Goal: Information Seeking & Learning: Stay updated

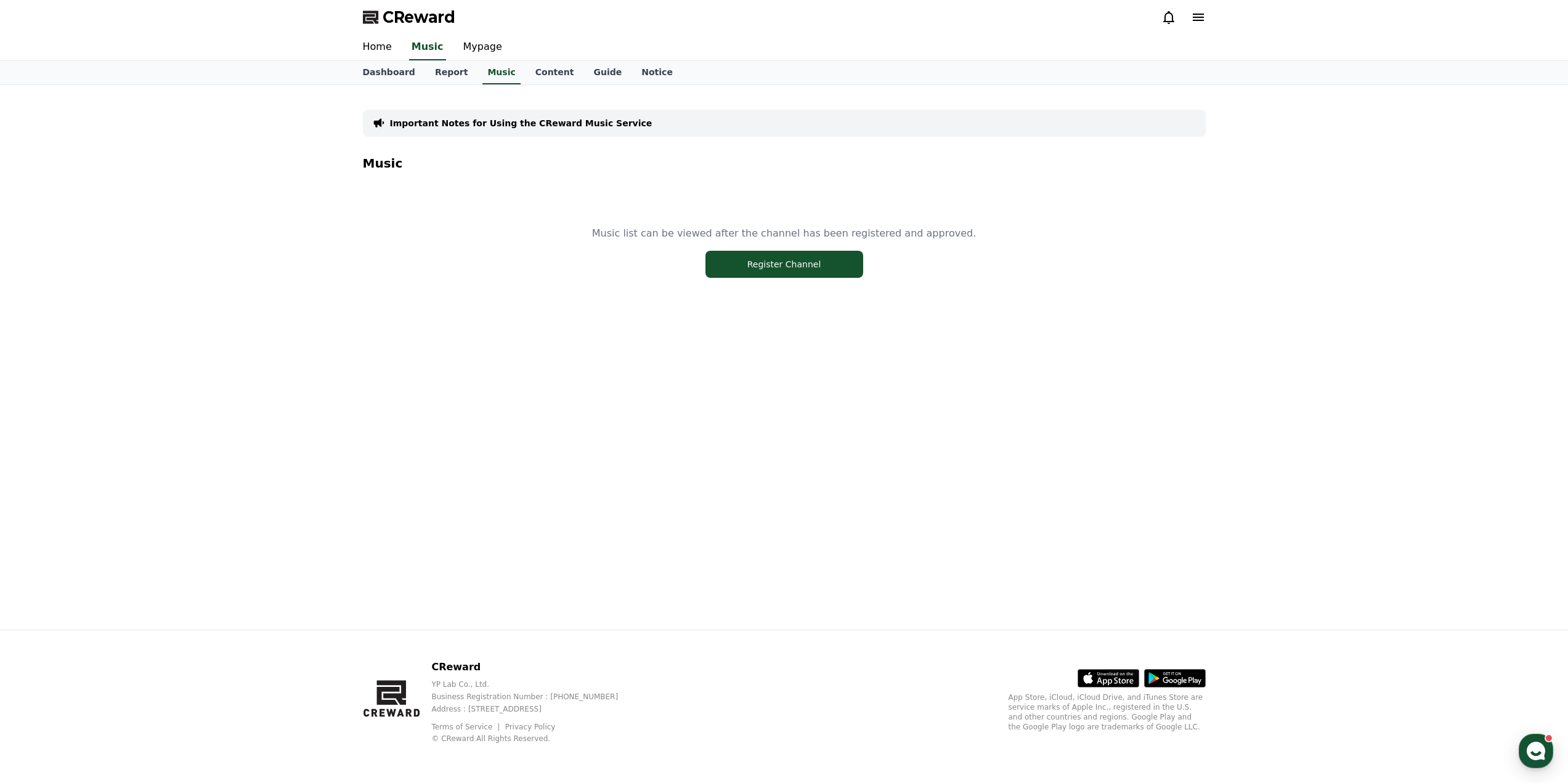
click at [1161, 14] on icon at bounding box center [1168, 17] width 15 height 15
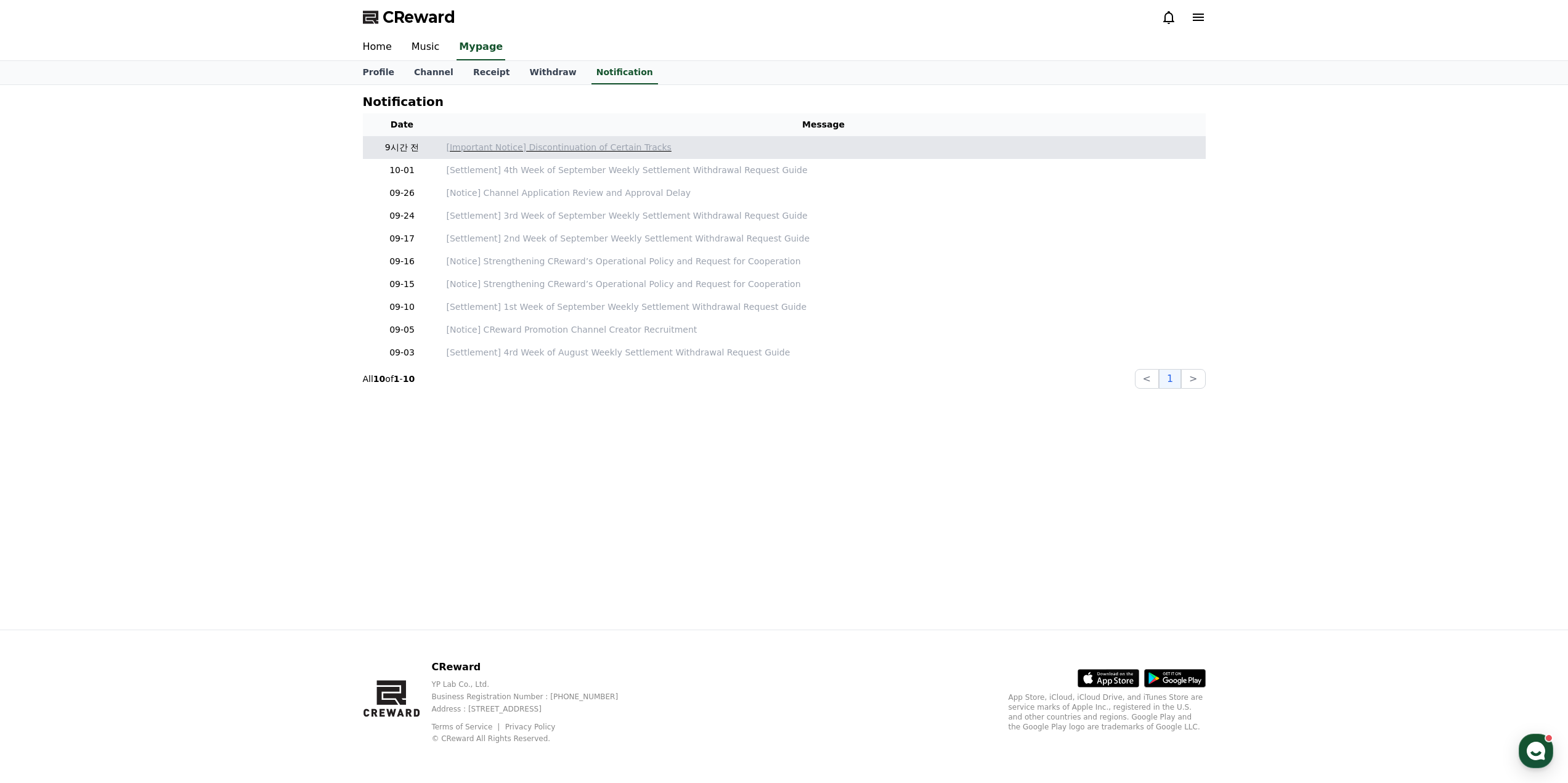
click at [562, 147] on p "[Important Notice] Discontinuation of Certain Tracks" at bounding box center [823, 147] width 754 height 13
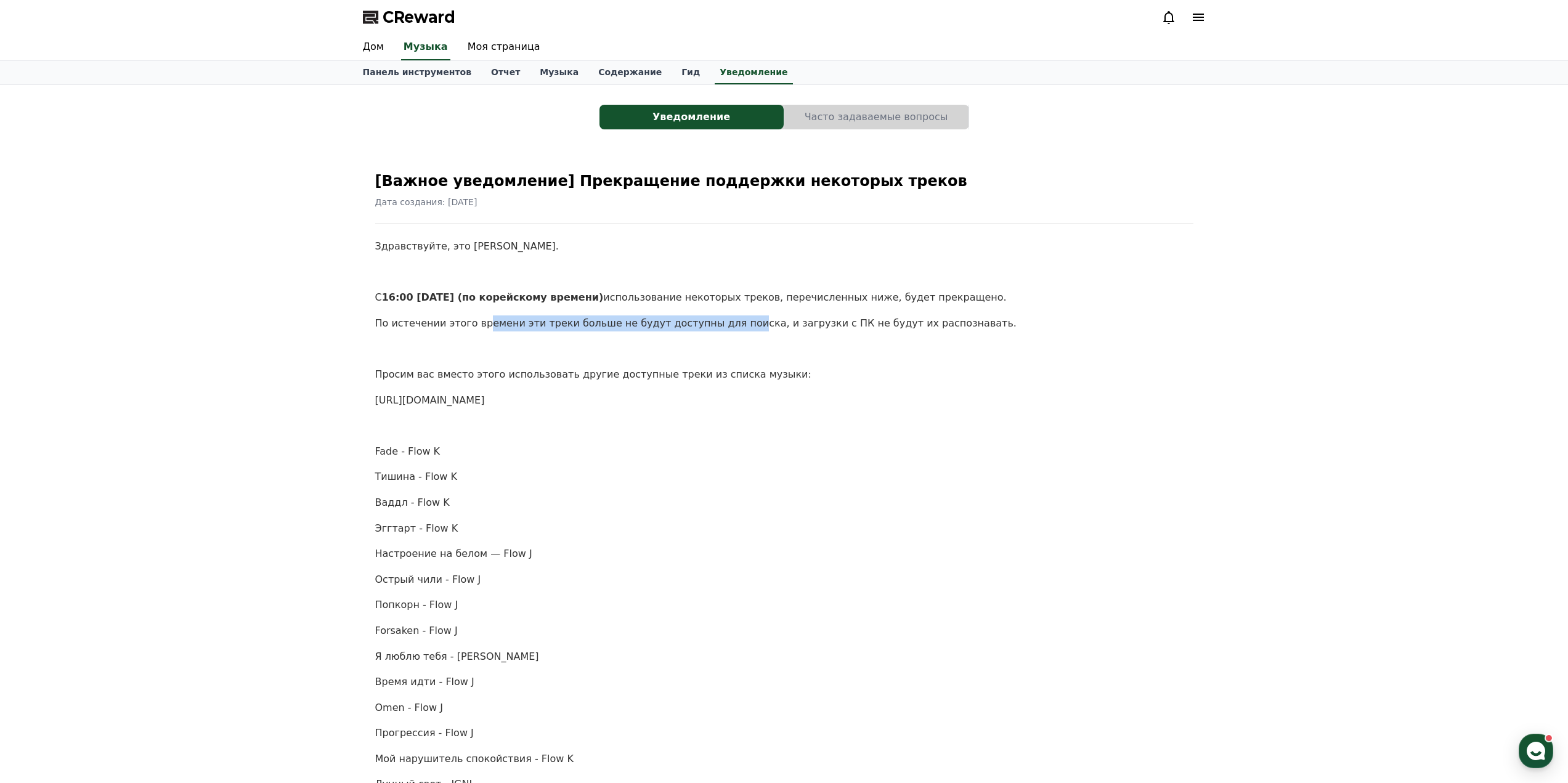
drag, startPoint x: 479, startPoint y: 329, endPoint x: 712, endPoint y: 326, distance: 233.0
click at [712, 326] on font "По истечении этого времени эти треки больше не будут доступны для поиска, и заг…" at bounding box center [696, 323] width 641 height 11
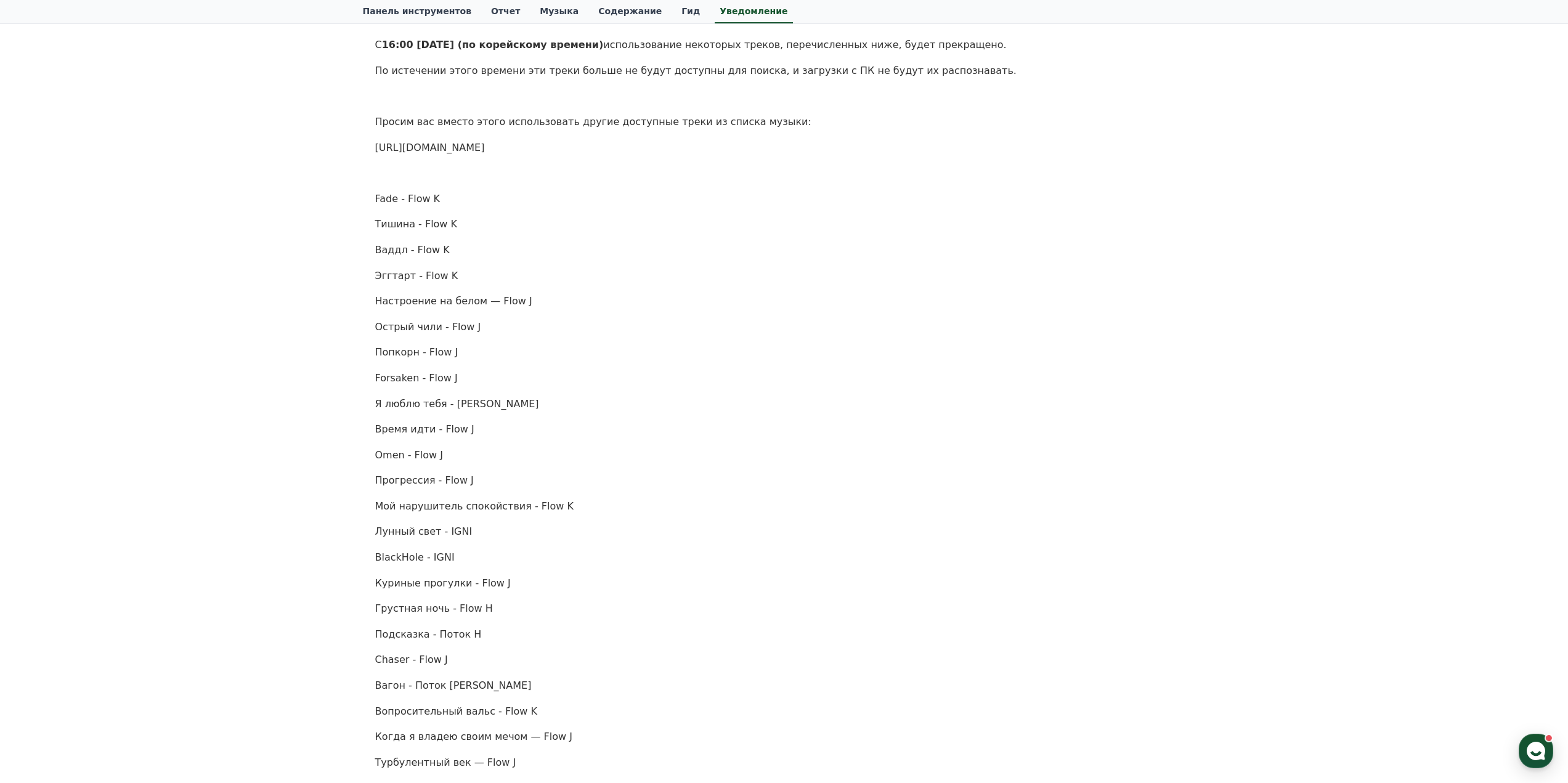
scroll to position [370, 0]
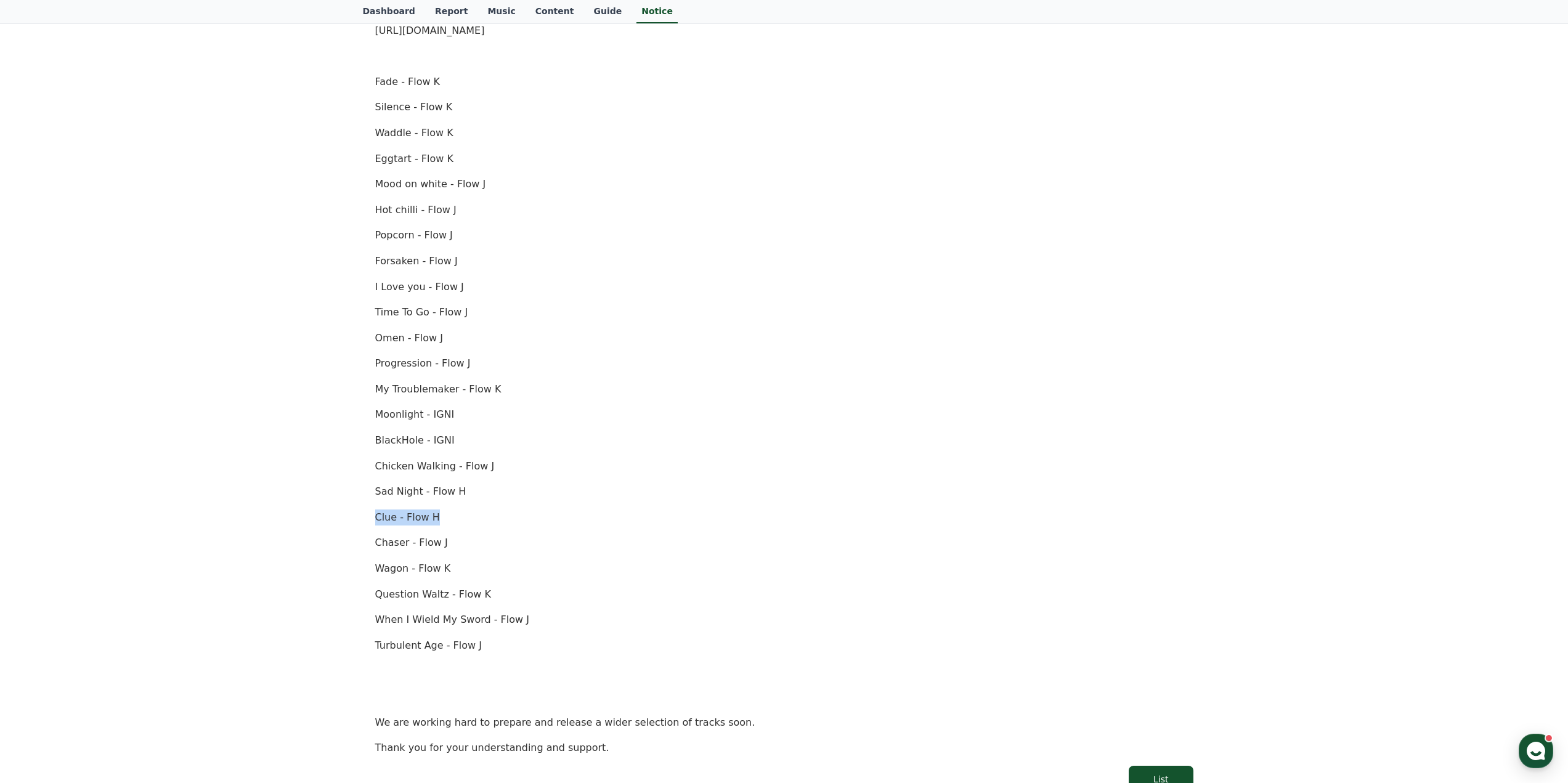
drag, startPoint x: 456, startPoint y: 517, endPoint x: 364, endPoint y: 515, distance: 92.0
click at [364, 515] on div "[Important Notice] Discontinuation of Certain Tracks Creation Date: [DATE] Hell…" at bounding box center [784, 292] width 843 height 1026
copy p "Clue - Flow H"
